Goal: Find contact information: Find contact information

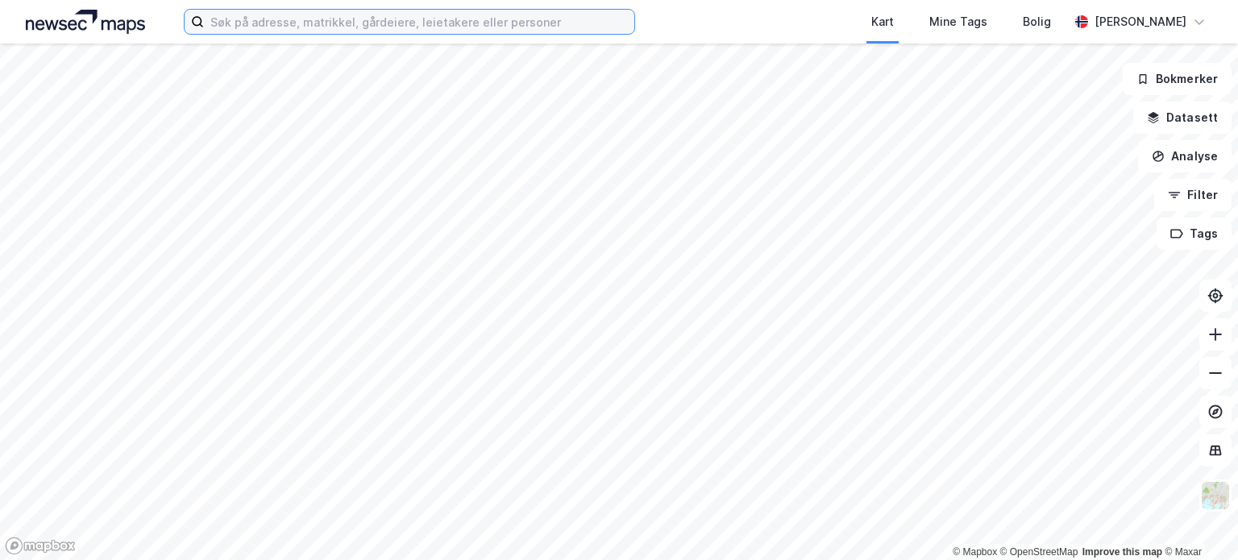
click at [302, 10] on input at bounding box center [419, 22] width 430 height 24
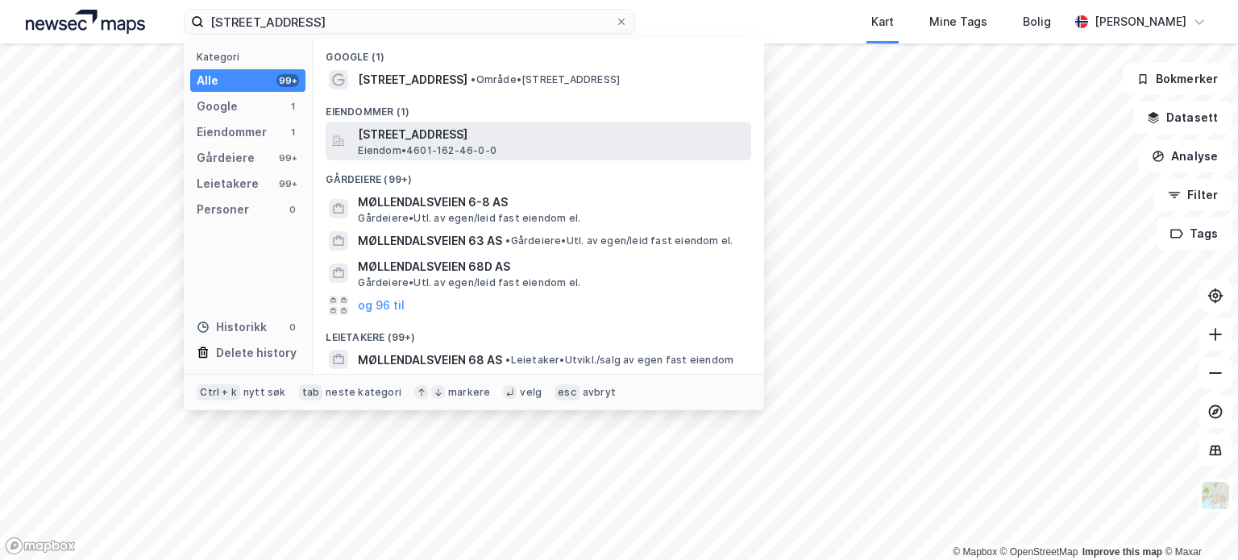
click at [432, 135] on span "[STREET_ADDRESS]" at bounding box center [551, 134] width 387 height 19
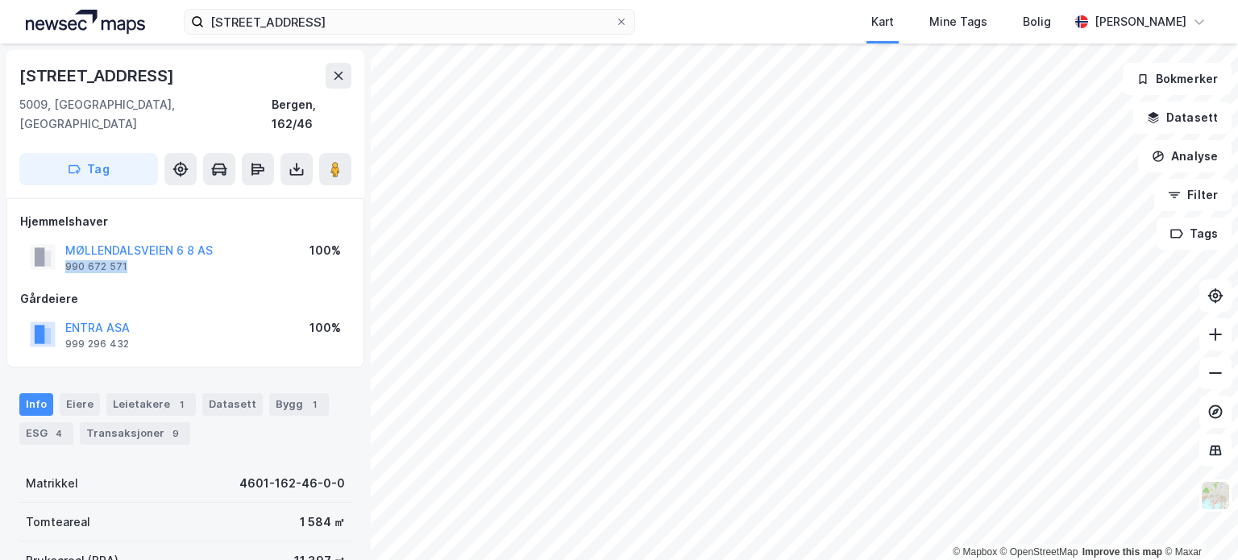
drag, startPoint x: 143, startPoint y: 251, endPoint x: 64, endPoint y: 250, distance: 79.0
click at [64, 250] on div "MØLLENDALSVEIEN 6 8 AS 990 672 571" at bounding box center [121, 257] width 183 height 32
copy div "990 672 571"
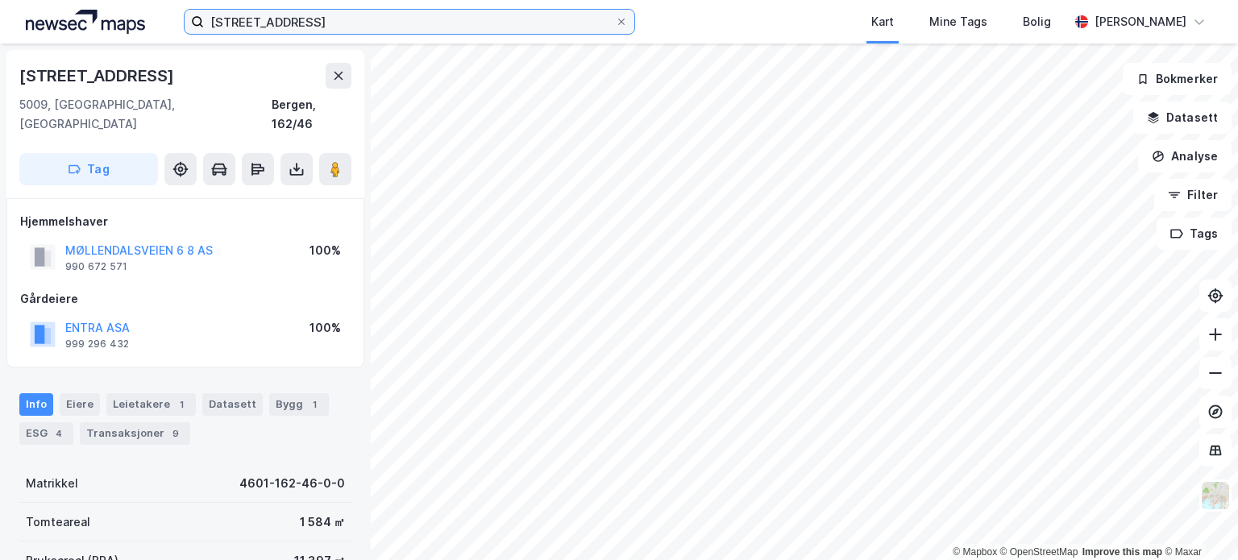
click at [318, 19] on input "[STREET_ADDRESS]" at bounding box center [409, 22] width 411 height 24
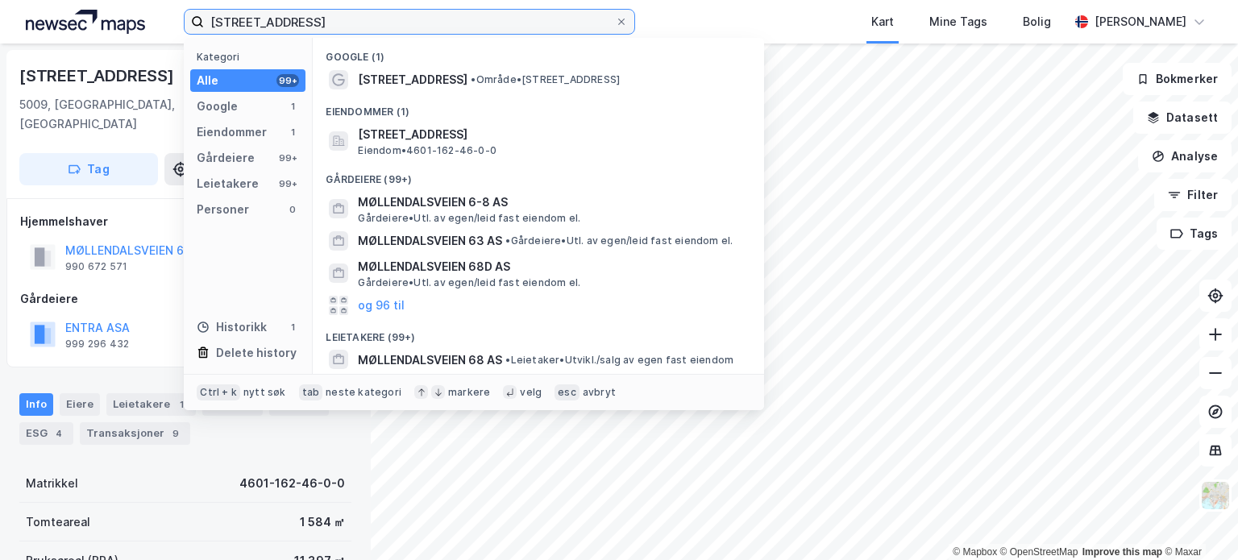
drag, startPoint x: 326, startPoint y: 19, endPoint x: 200, endPoint y: 16, distance: 125.7
click at [200, 16] on label "[STREET_ADDRESS]" at bounding box center [409, 22] width 451 height 26
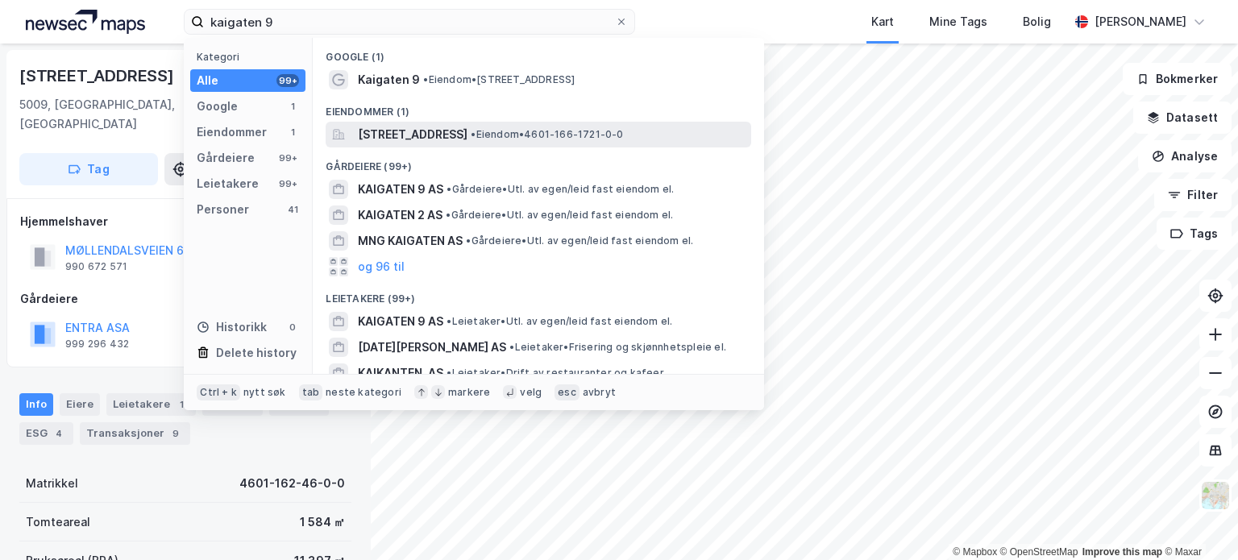
click at [467, 137] on span "[STREET_ADDRESS]" at bounding box center [413, 134] width 110 height 19
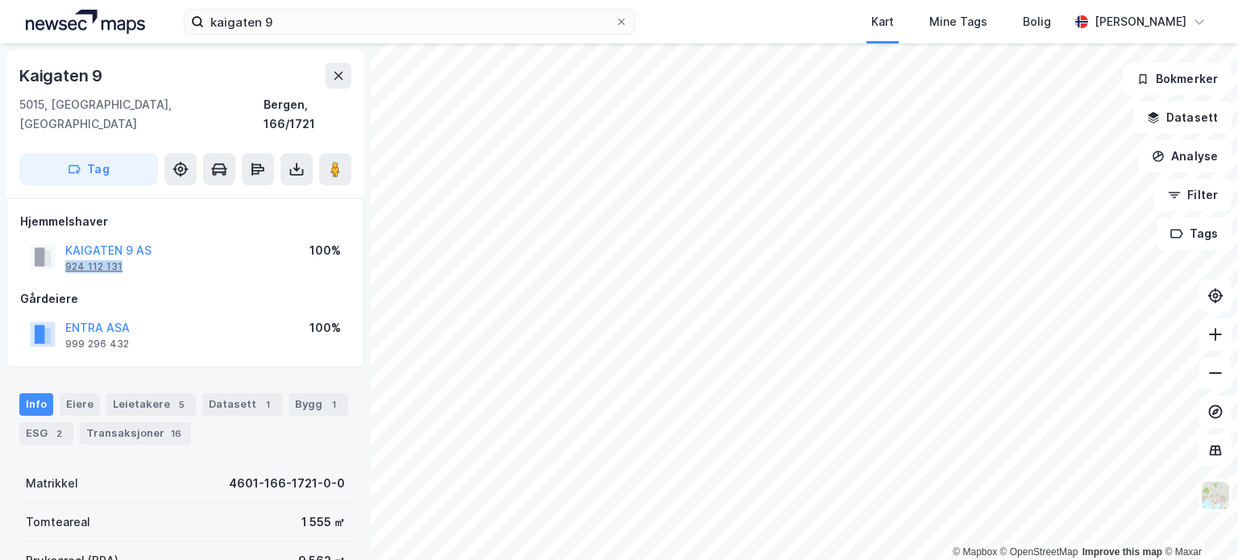
drag, startPoint x: 126, startPoint y: 245, endPoint x: 64, endPoint y: 250, distance: 61.4
click at [65, 250] on div "KAIGATEN 9 AS 924 112 131" at bounding box center [108, 257] width 86 height 32
copy div "924 112 131"
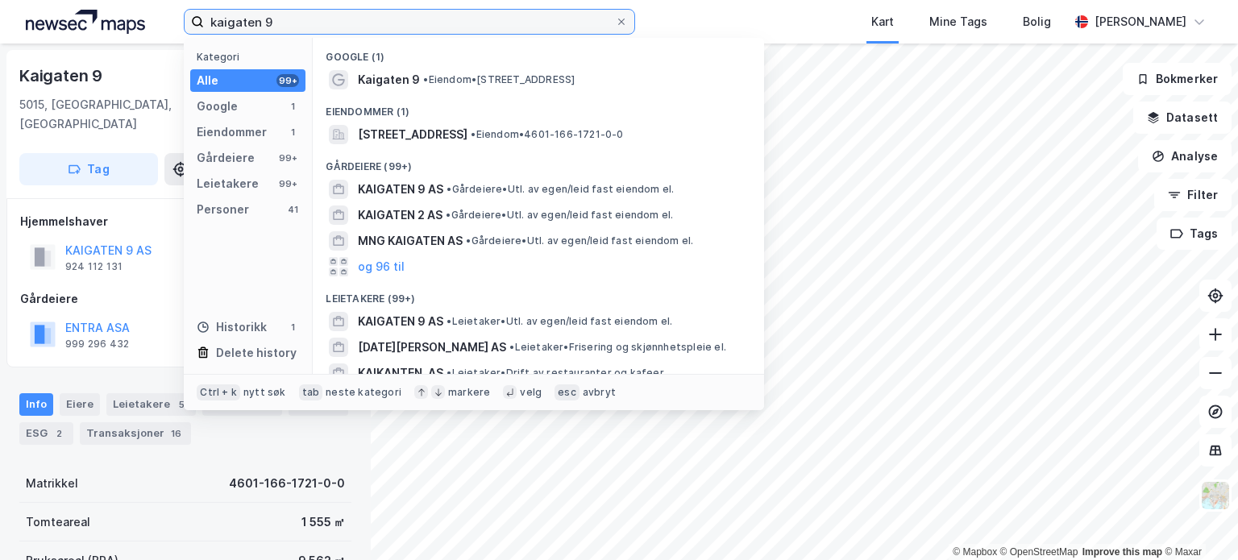
drag, startPoint x: 288, startPoint y: 25, endPoint x: 205, endPoint y: 16, distance: 83.5
click at [205, 16] on input "kaigaten 9" at bounding box center [409, 22] width 411 height 24
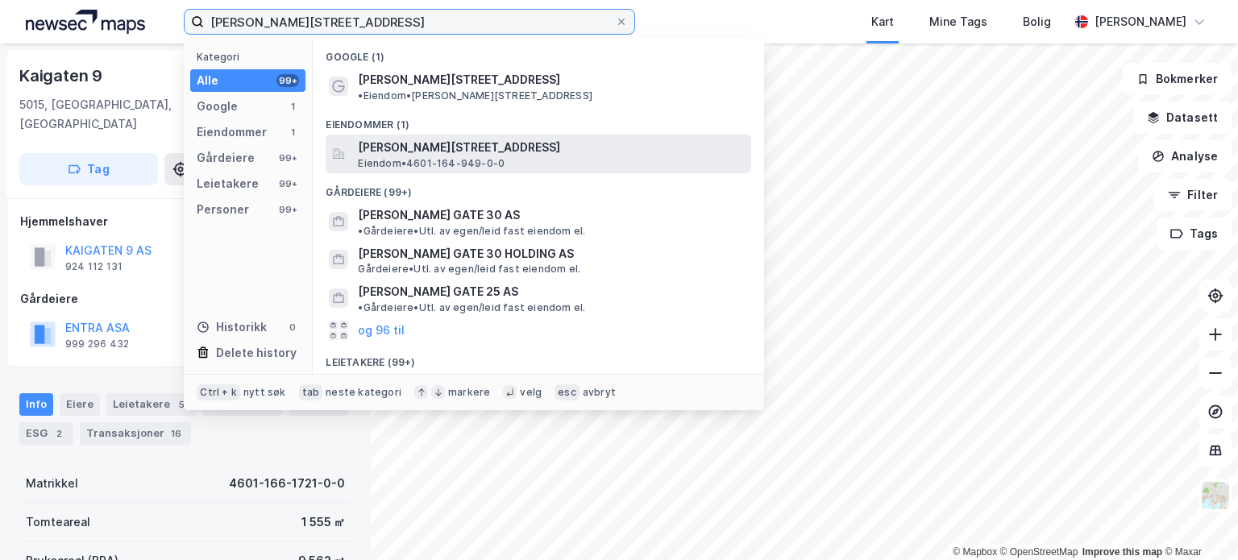
type input "[PERSON_NAME][STREET_ADDRESS]"
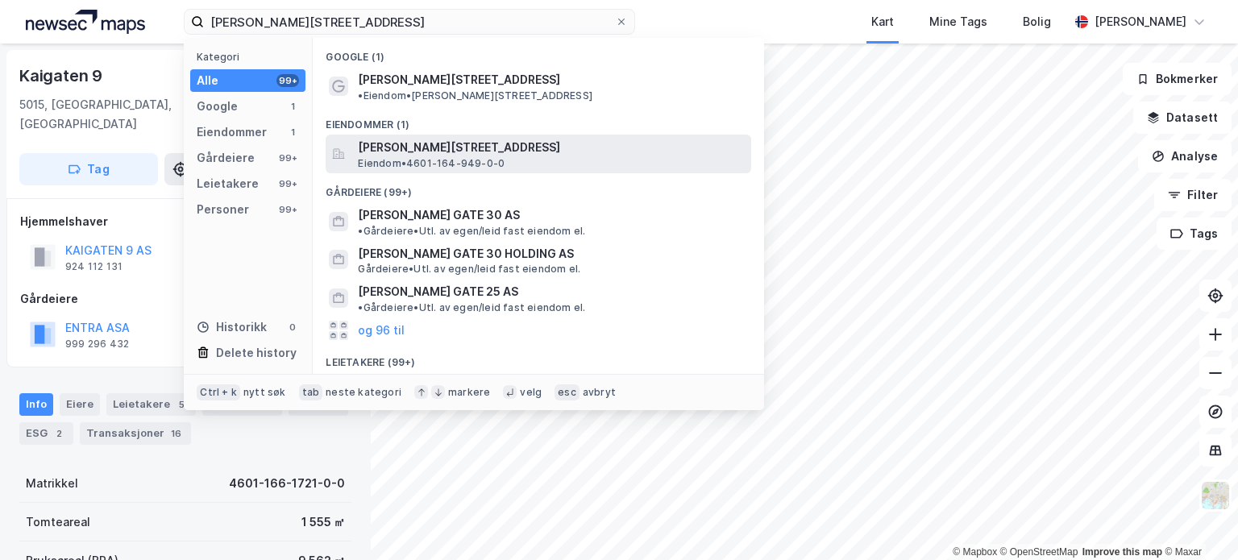
click at [508, 143] on span "[PERSON_NAME][STREET_ADDRESS]" at bounding box center [551, 147] width 387 height 19
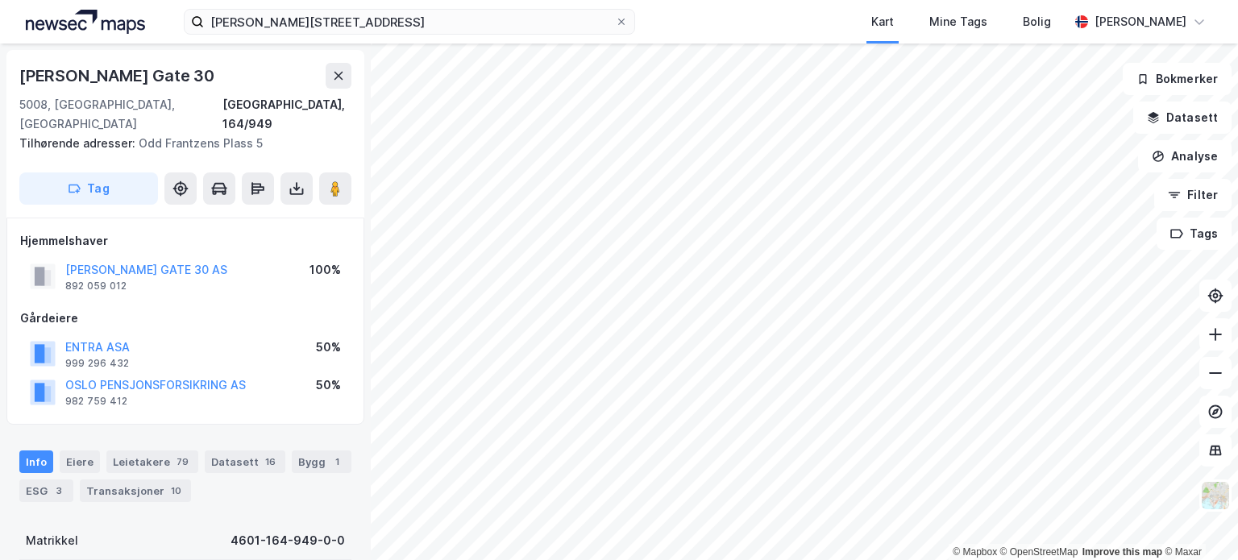
drag, startPoint x: 67, startPoint y: 268, endPoint x: 37, endPoint y: 221, distance: 55.4
click at [37, 231] on div "Hjemmelshaver" at bounding box center [185, 240] width 330 height 19
drag, startPoint x: 128, startPoint y: 268, endPoint x: 64, endPoint y: 270, distance: 63.7
click at [65, 270] on div "[PERSON_NAME][GEOGRAPHIC_DATA] 30 AS 892 059 012" at bounding box center [146, 276] width 162 height 32
copy div "892 059 012"
